Goal: Navigation & Orientation: Find specific page/section

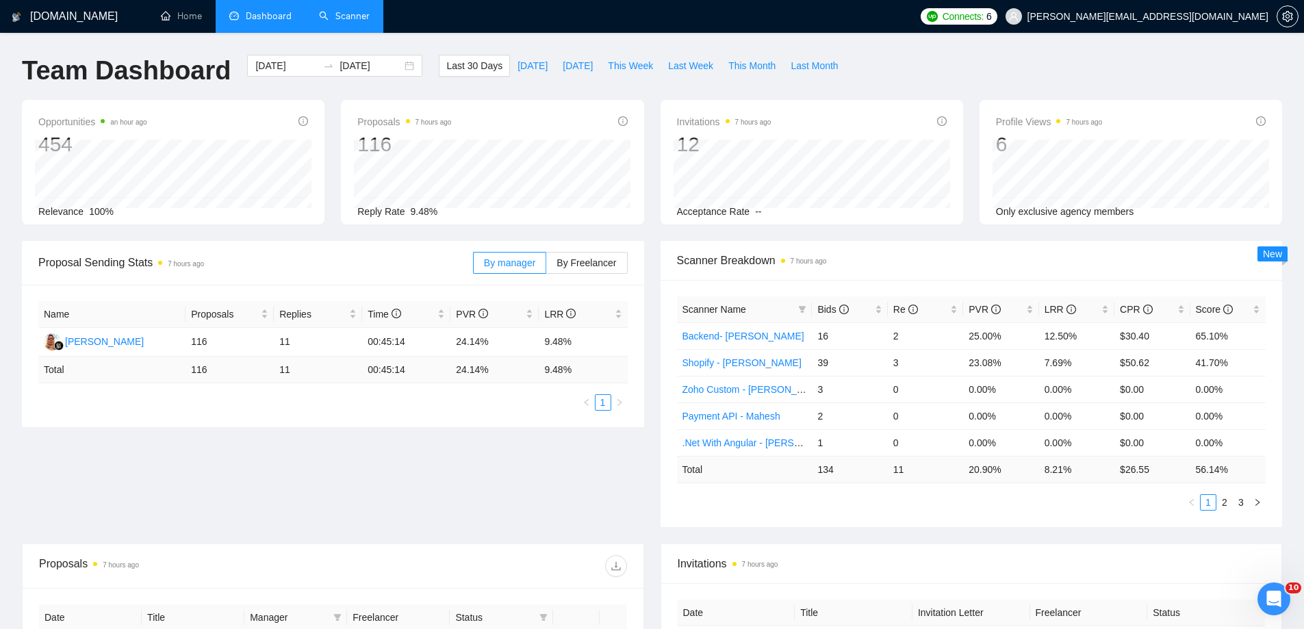
click at [344, 17] on link "Scanner" at bounding box center [344, 16] width 51 height 12
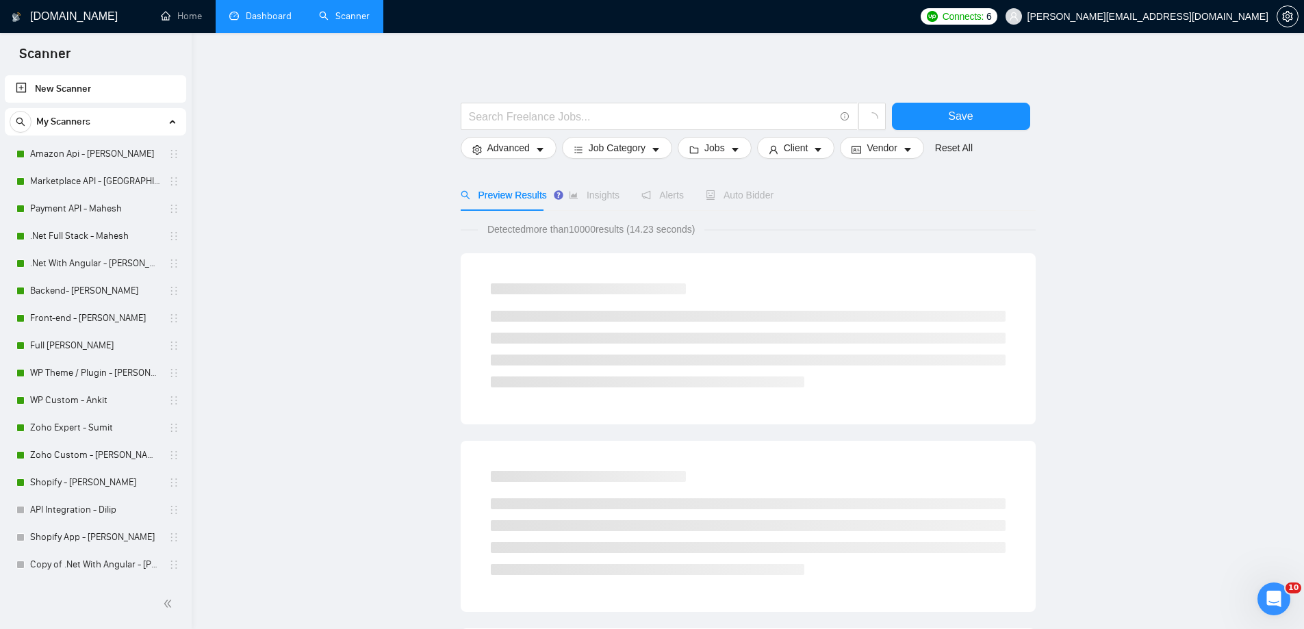
click at [263, 17] on link "Dashboard" at bounding box center [260, 16] width 62 height 12
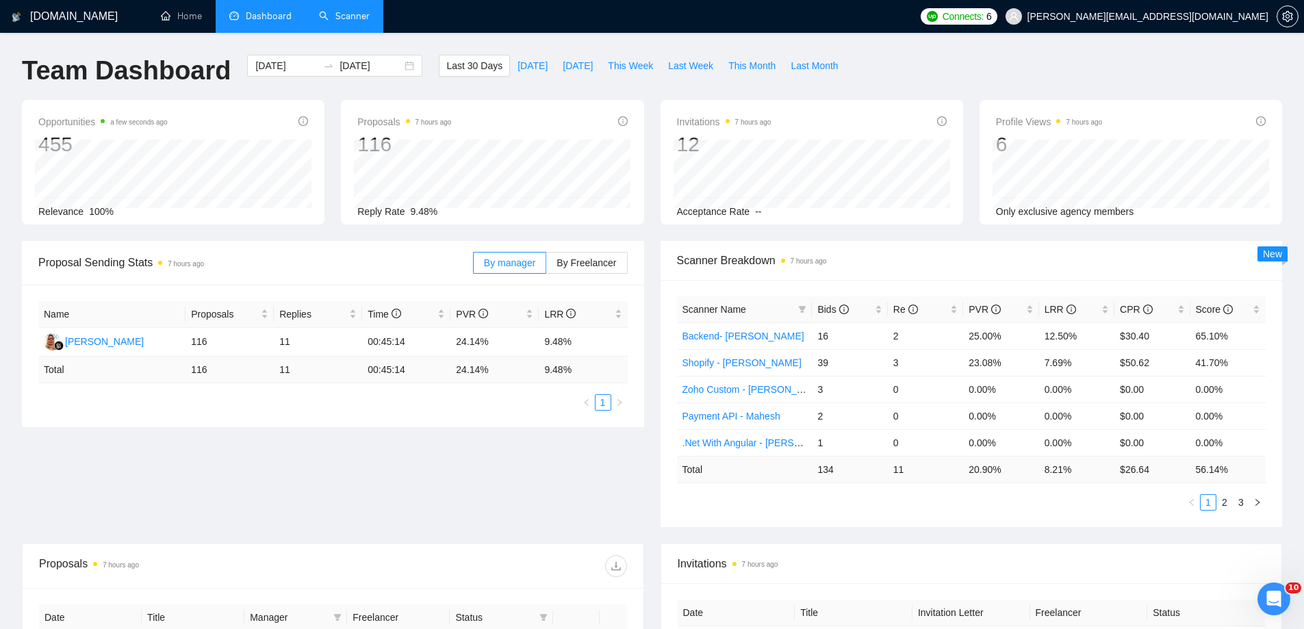
click at [344, 21] on link "Scanner" at bounding box center [344, 16] width 51 height 12
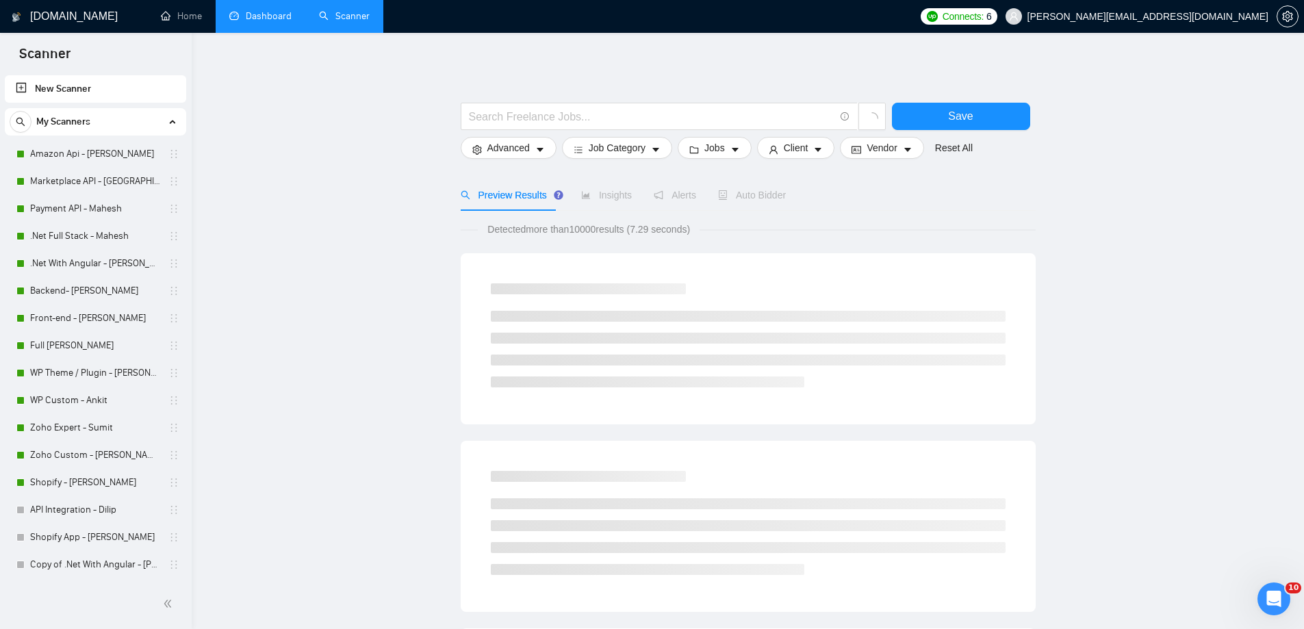
click at [261, 17] on link "Dashboard" at bounding box center [260, 16] width 62 height 12
